Goal: Download file/media

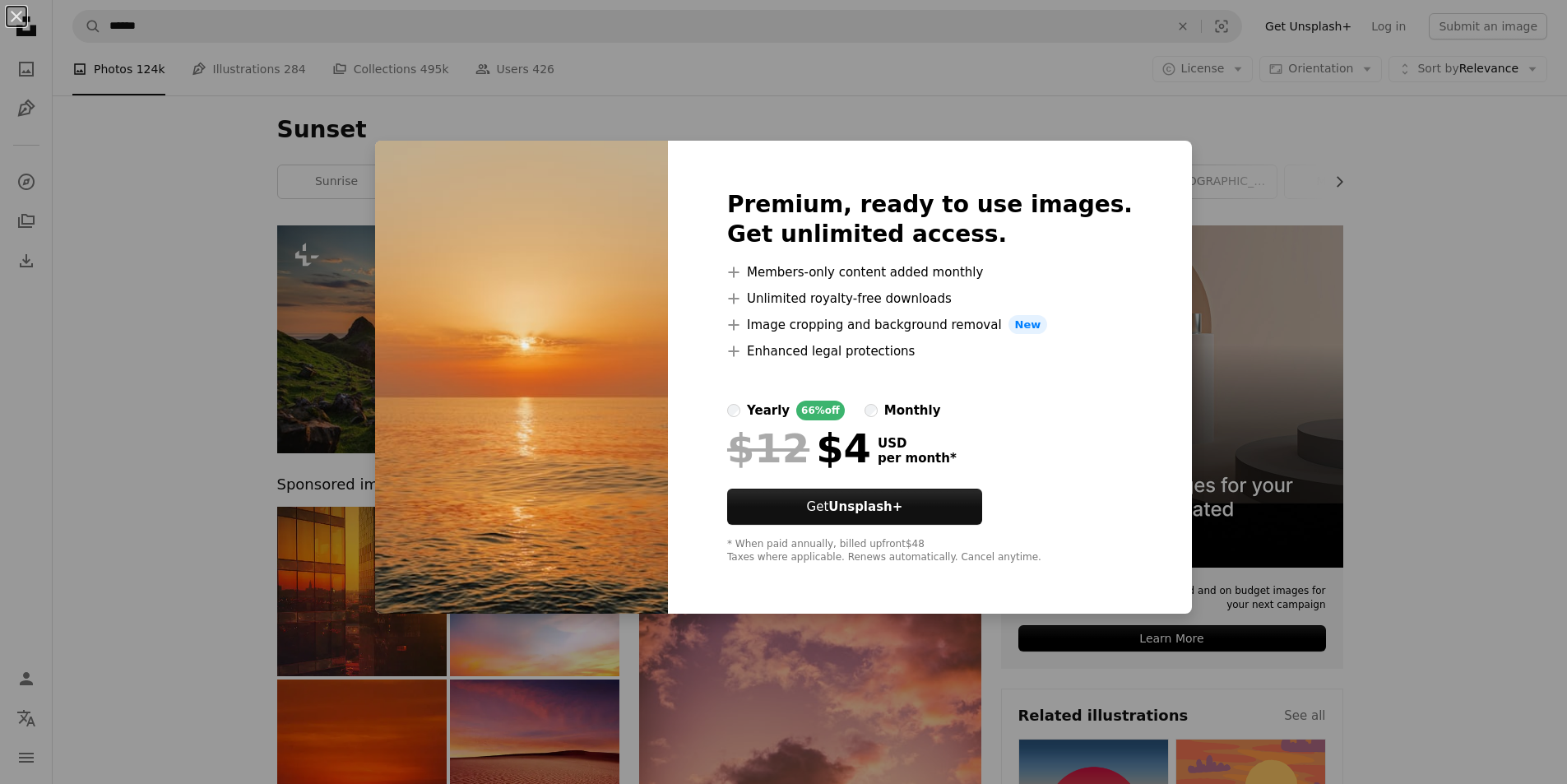
scroll to position [5274, 0]
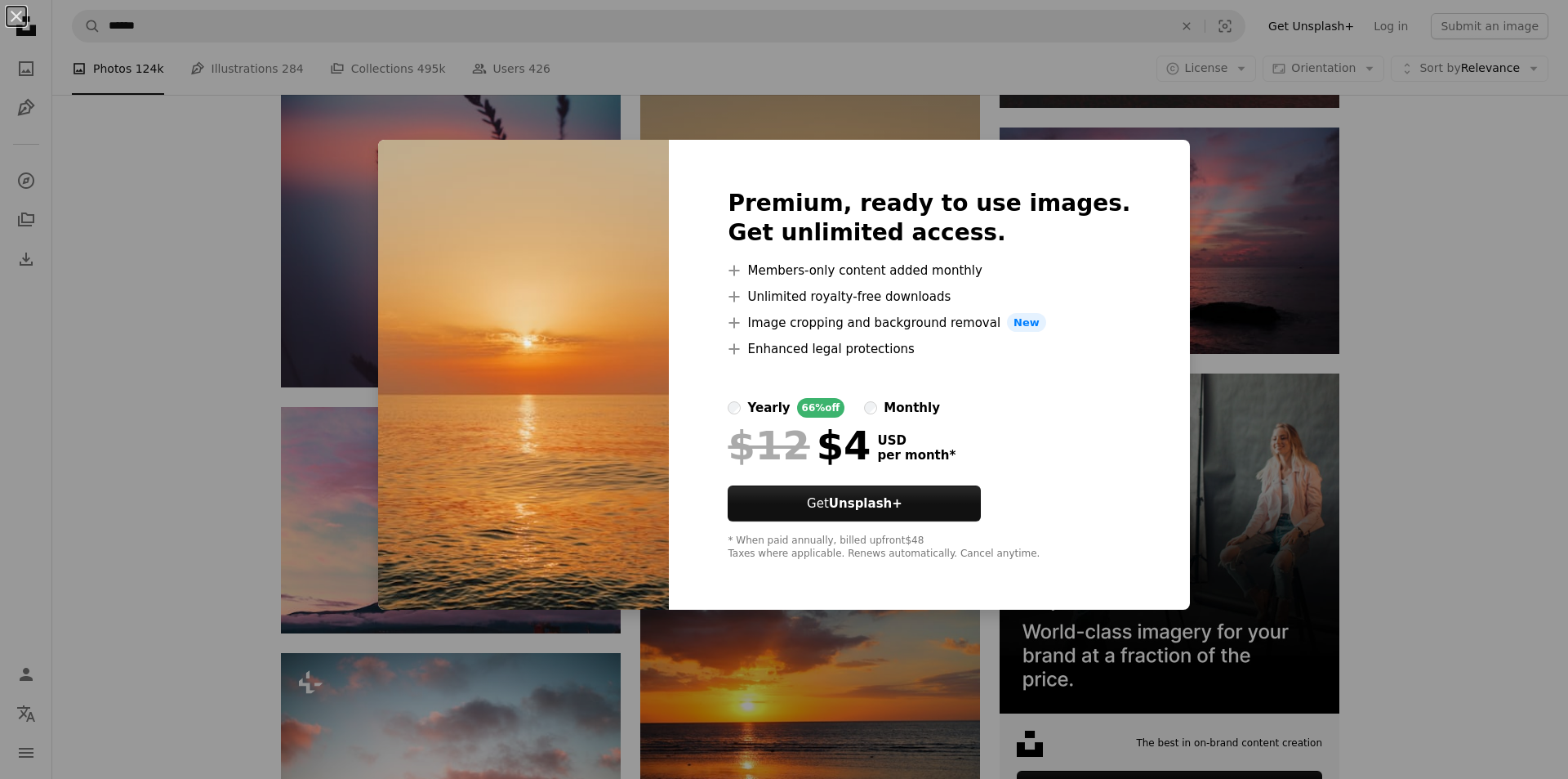
drag, startPoint x: 1482, startPoint y: 255, endPoint x: 1444, endPoint y: 255, distance: 38.0
click at [1474, 255] on div "An X shape Premium, ready to use images. Get unlimited access. A plus sign Memb…" at bounding box center [784, 390] width 1568 height 779
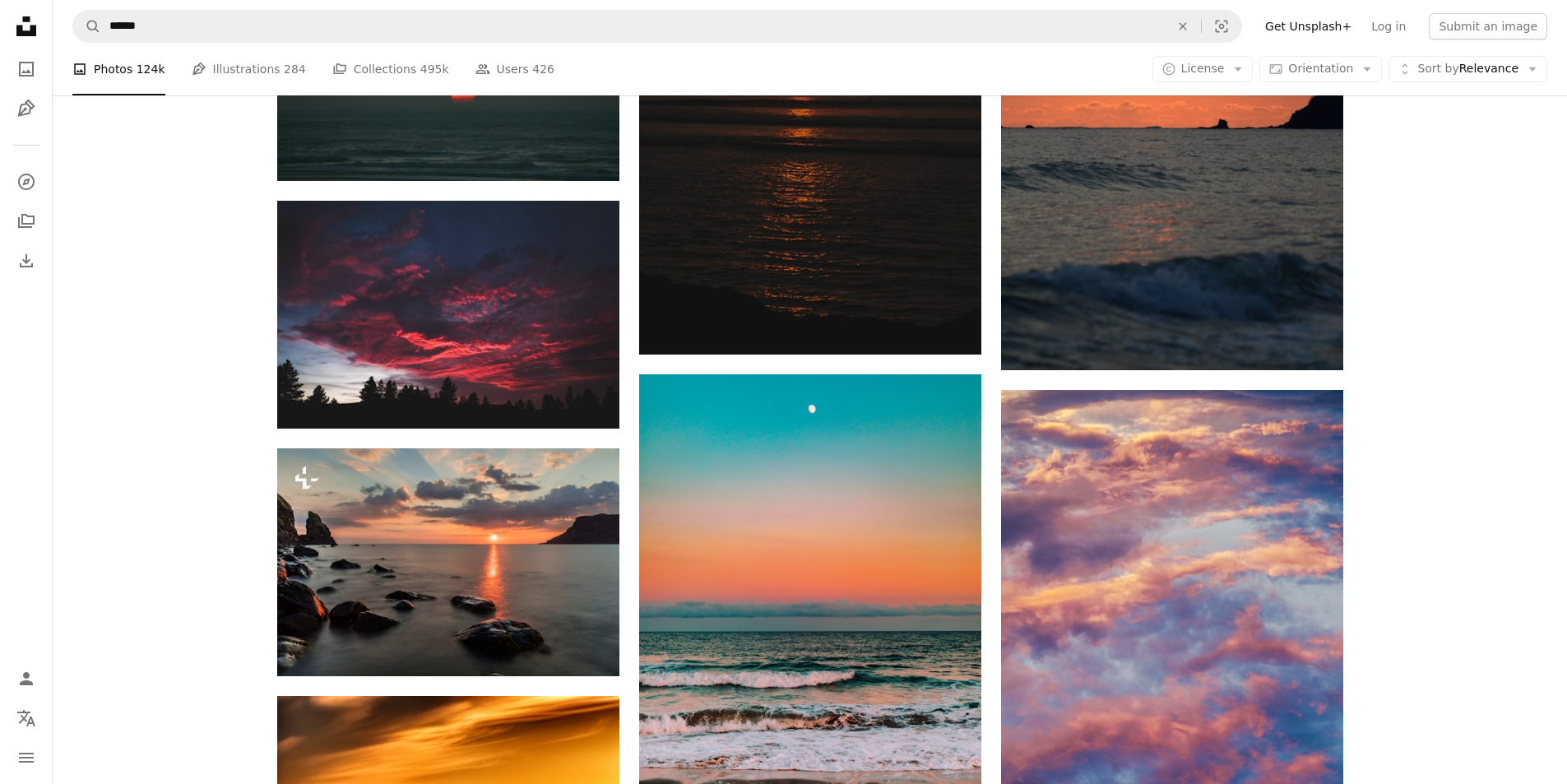
scroll to position [6179, 0]
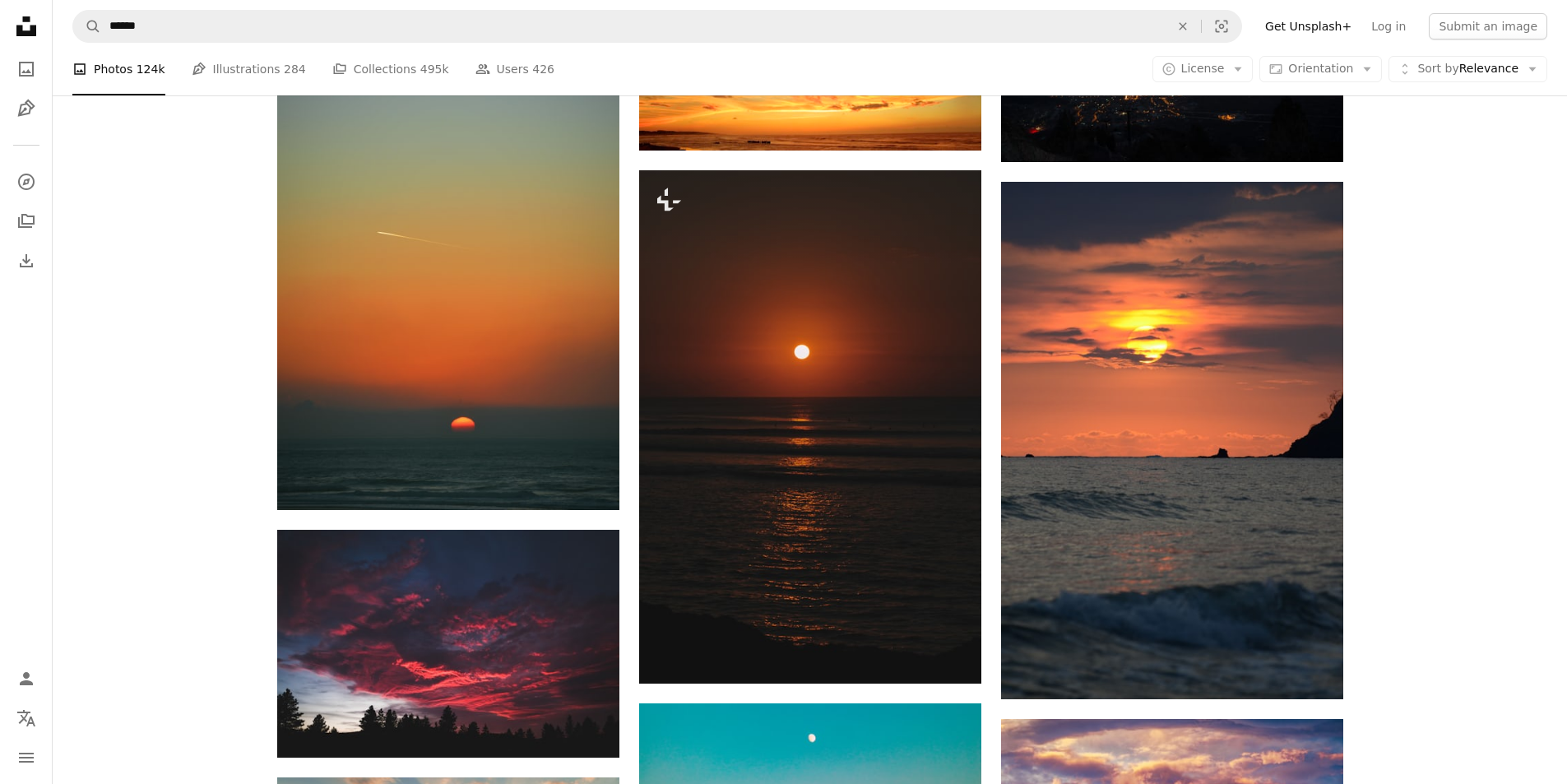
click at [40, 30] on icon "Unsplash logo Unsplash Home" at bounding box center [26, 26] width 33 height 33
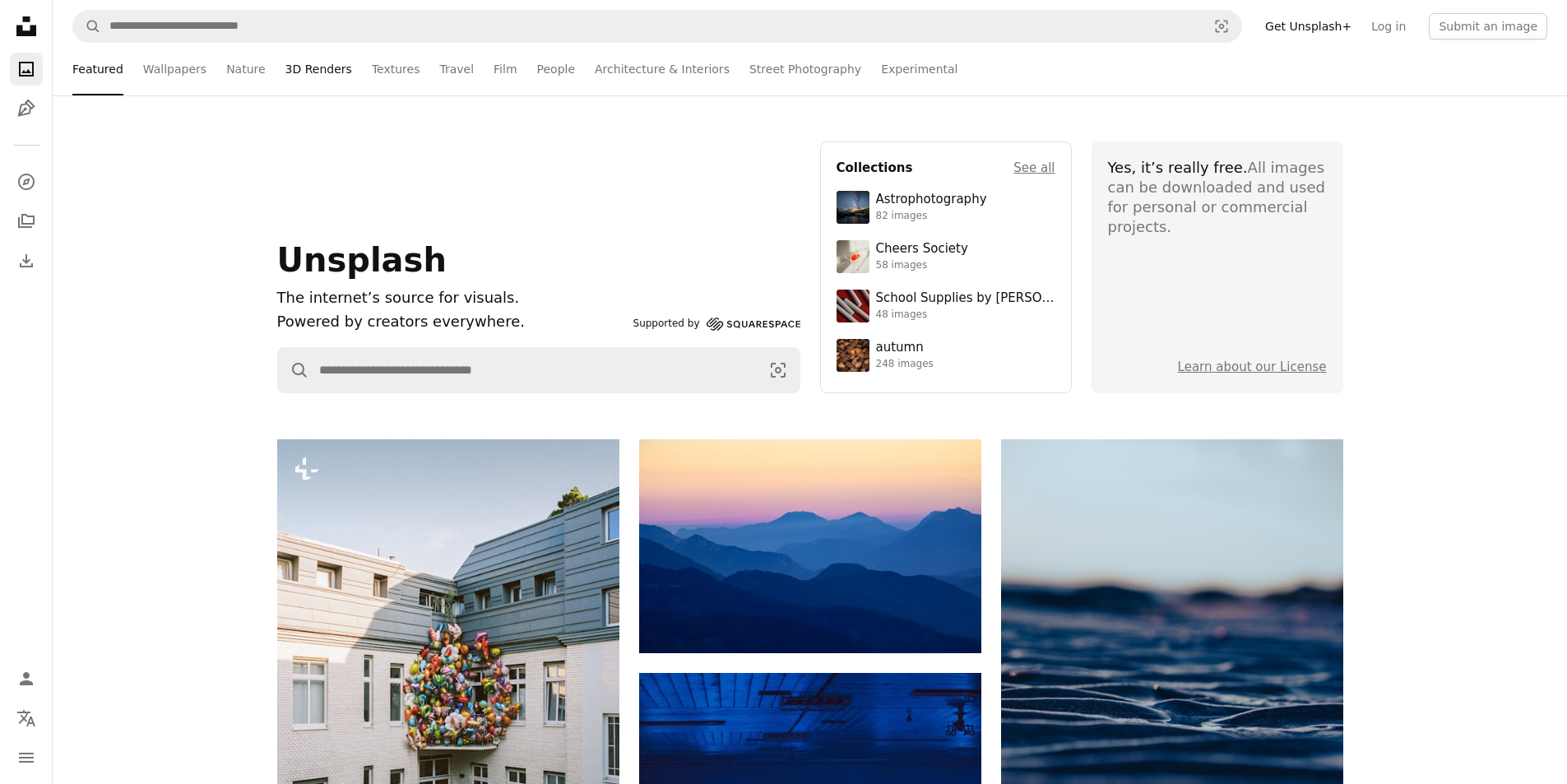
click at [347, 62] on link "3D Renders" at bounding box center [319, 69] width 67 height 52
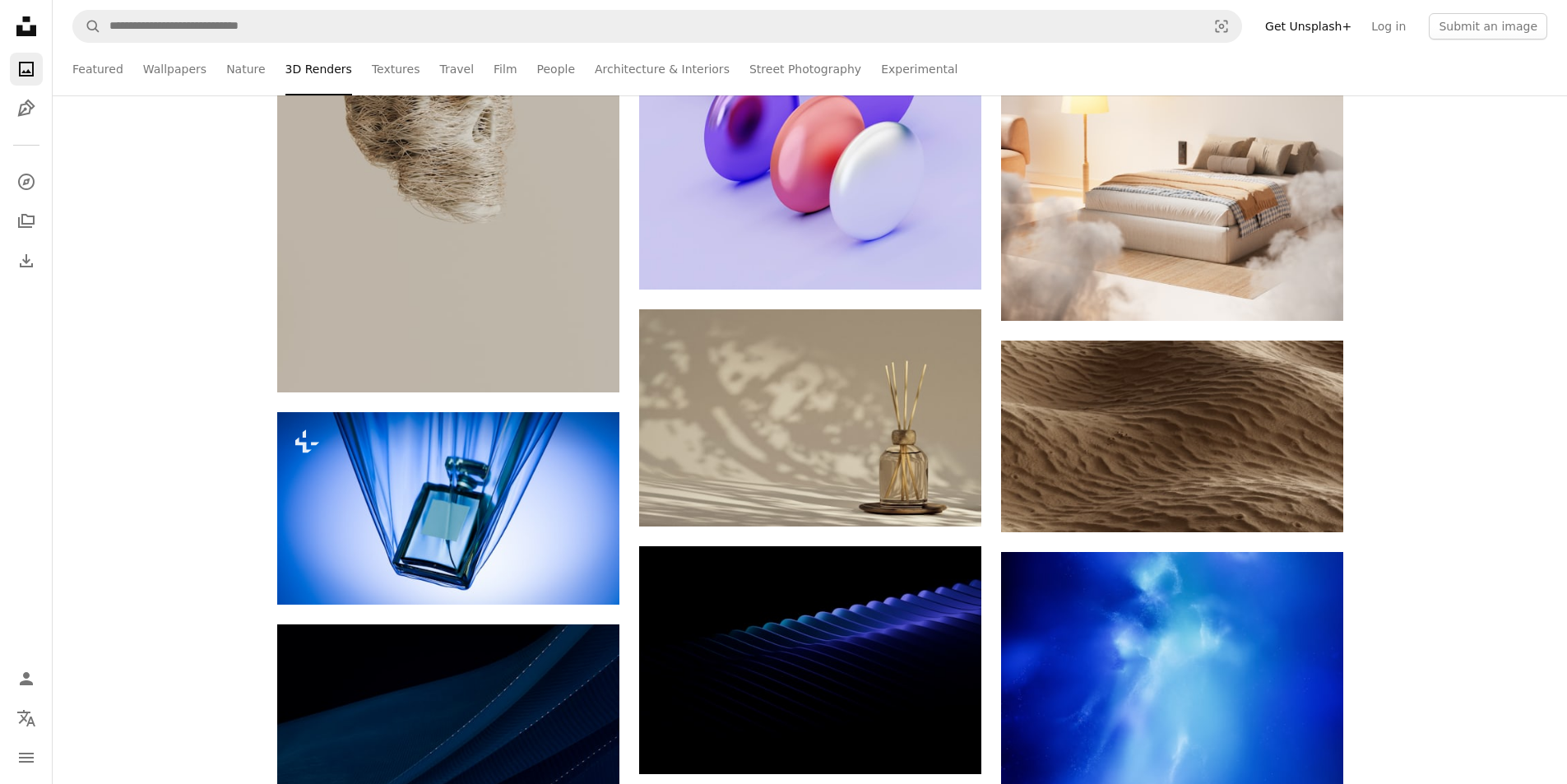
scroll to position [17610, 0]
